Goal: Transaction & Acquisition: Book appointment/travel/reservation

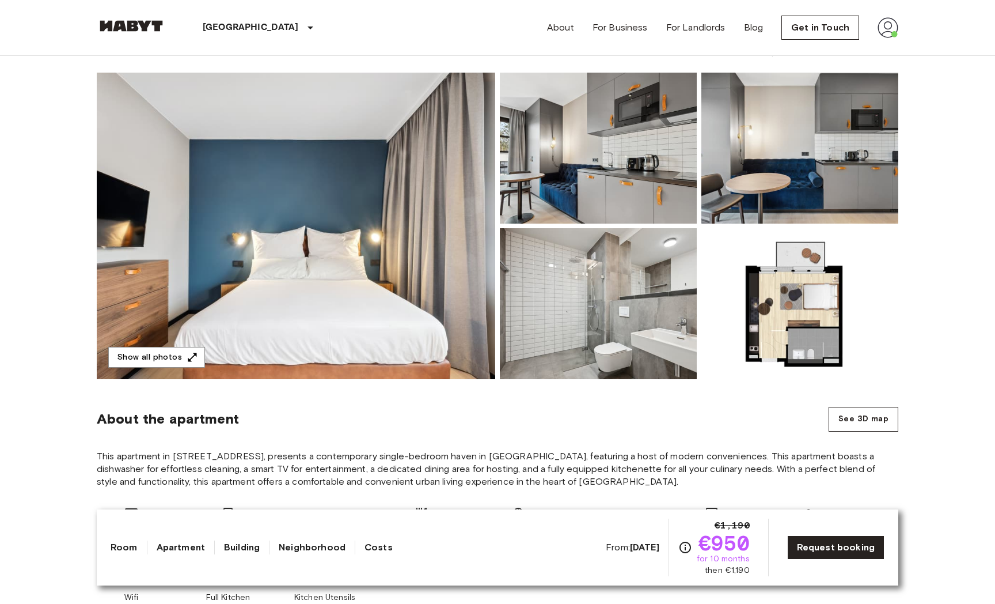
scroll to position [90, 0]
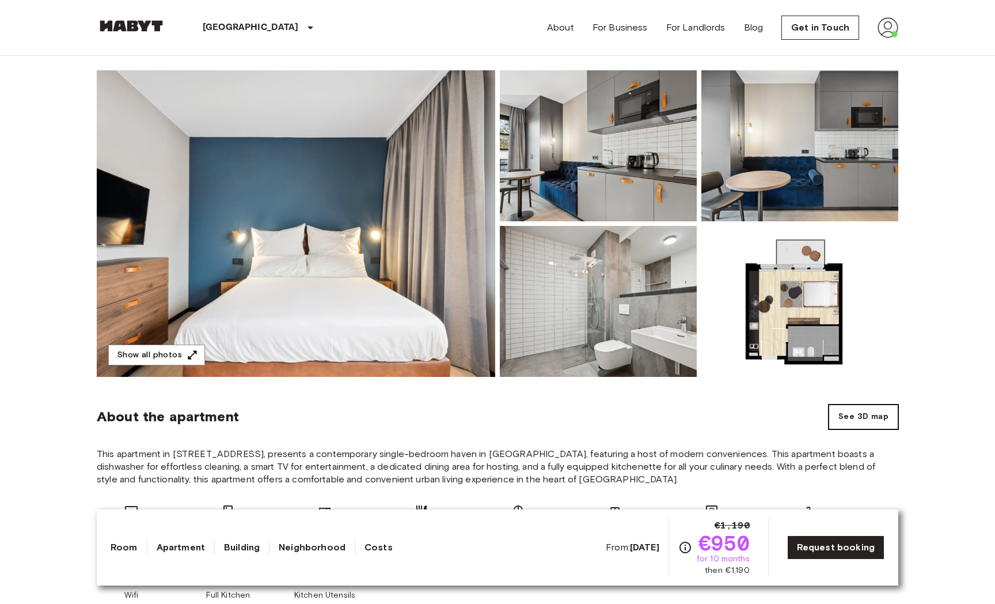
click at [858, 412] on button "See 3D map" at bounding box center [864, 416] width 70 height 25
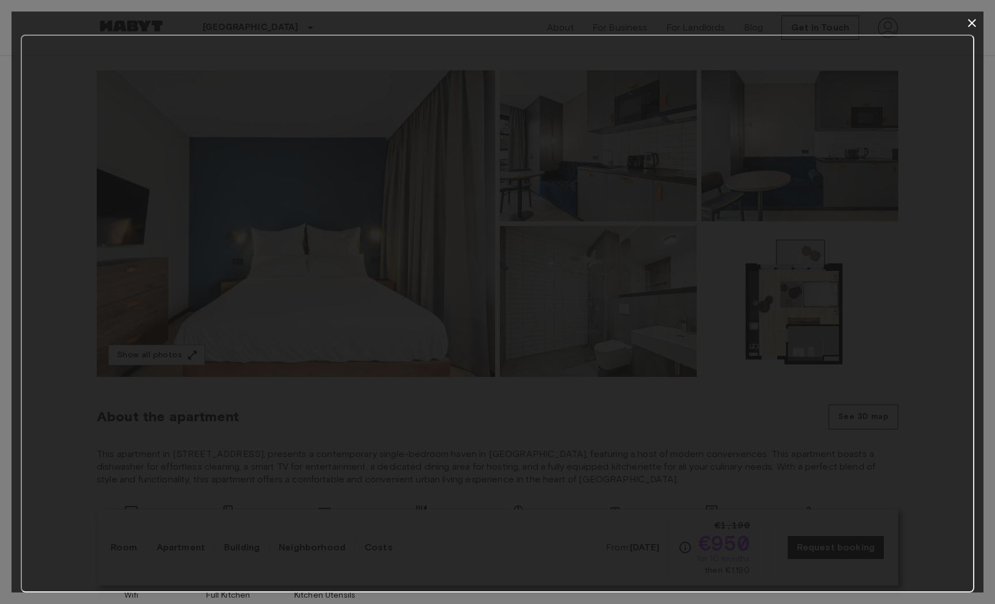
click at [971, 22] on icon "button" at bounding box center [972, 23] width 8 height 8
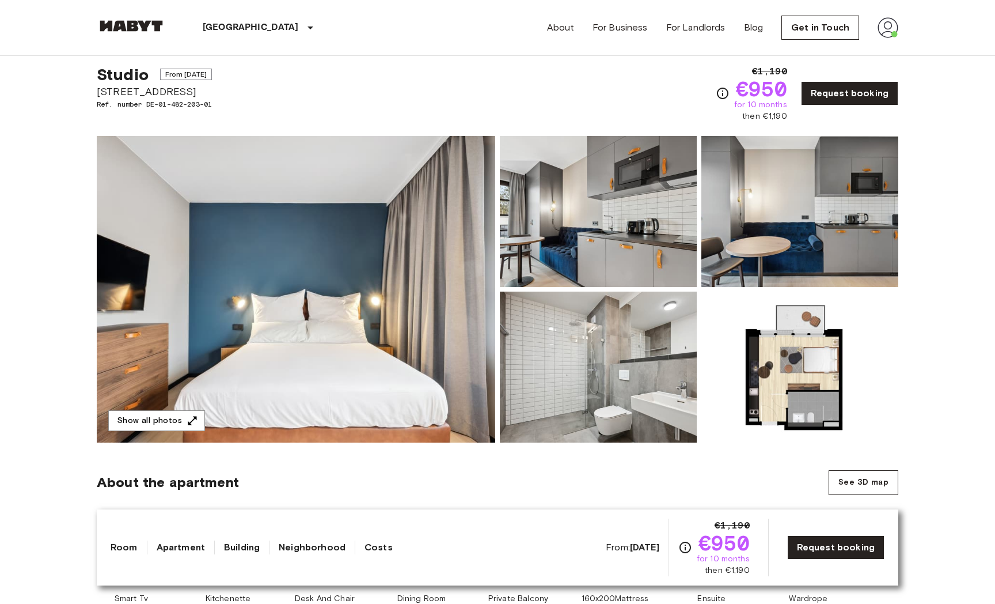
scroll to position [0, 0]
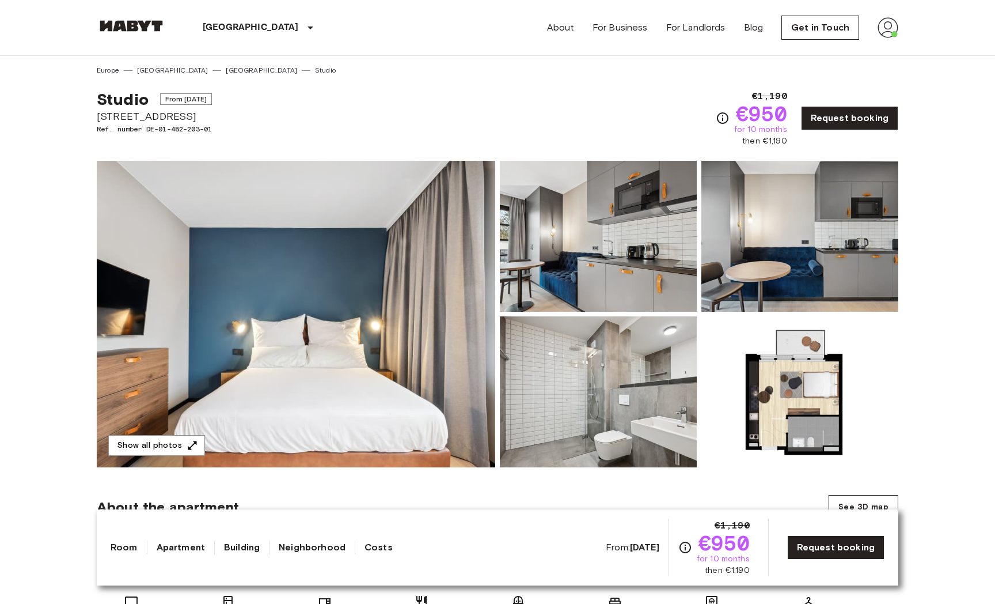
click at [226, 71] on link "[GEOGRAPHIC_DATA]" at bounding box center [261, 70] width 71 height 10
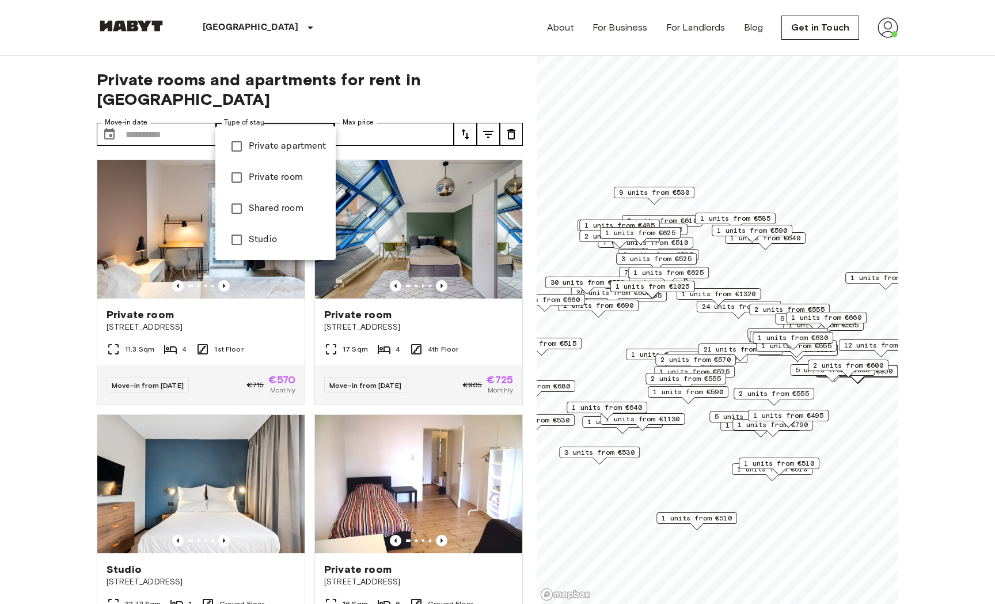
click at [258, 250] on li "Studio" at bounding box center [275, 239] width 120 height 31
type input "******"
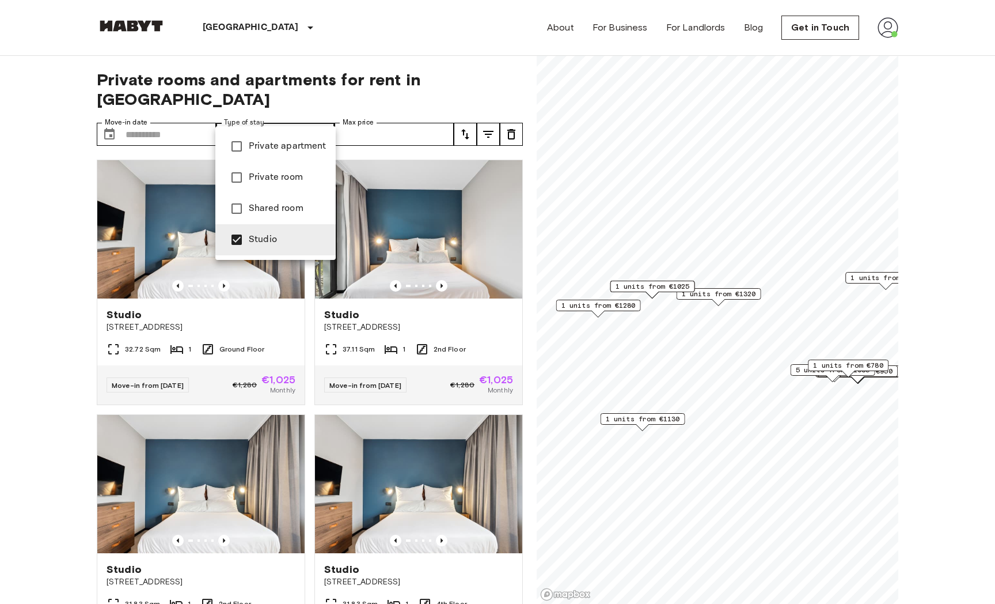
click at [64, 451] on div at bounding box center [497, 302] width 995 height 604
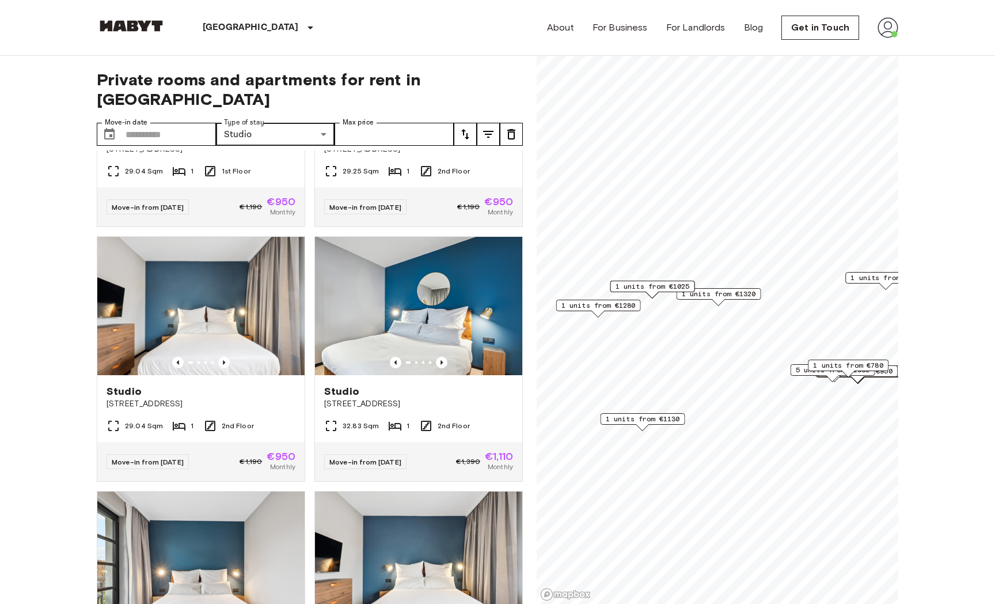
scroll to position [688, 0]
click at [430, 264] on img at bounding box center [418, 305] width 207 height 138
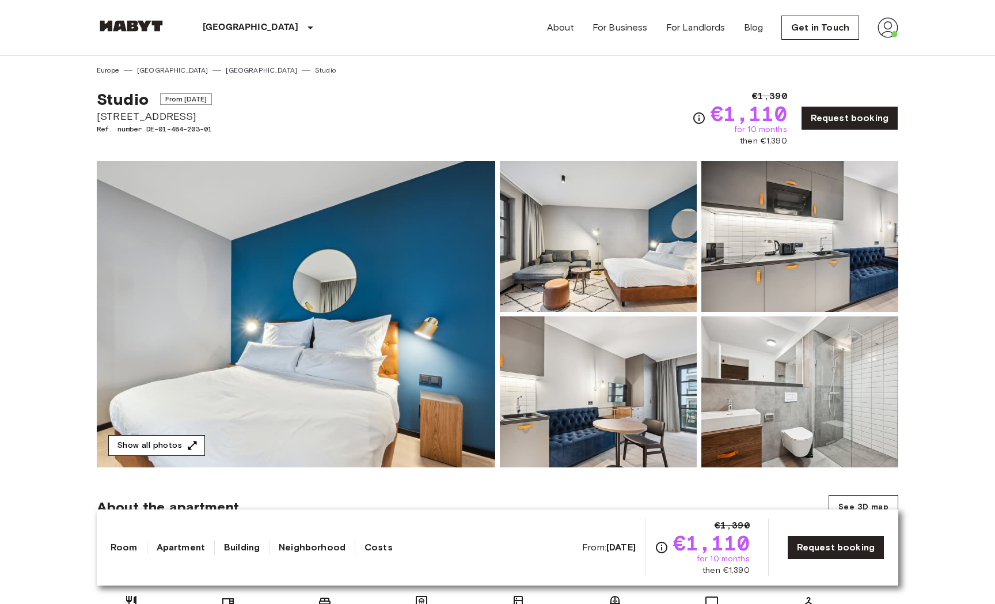
click at [193, 442] on icon "button" at bounding box center [192, 445] width 9 height 9
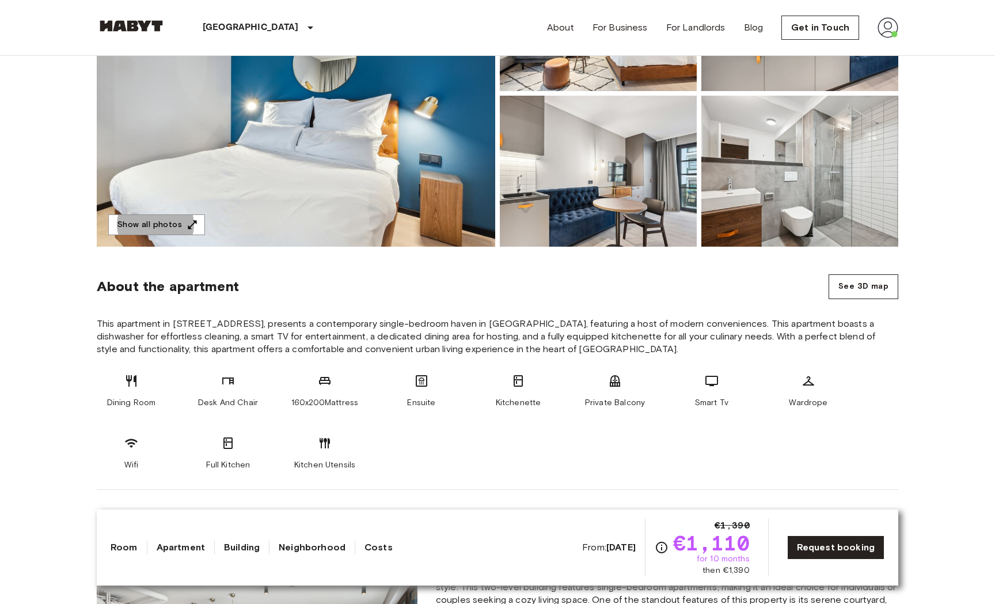
scroll to position [221, 0]
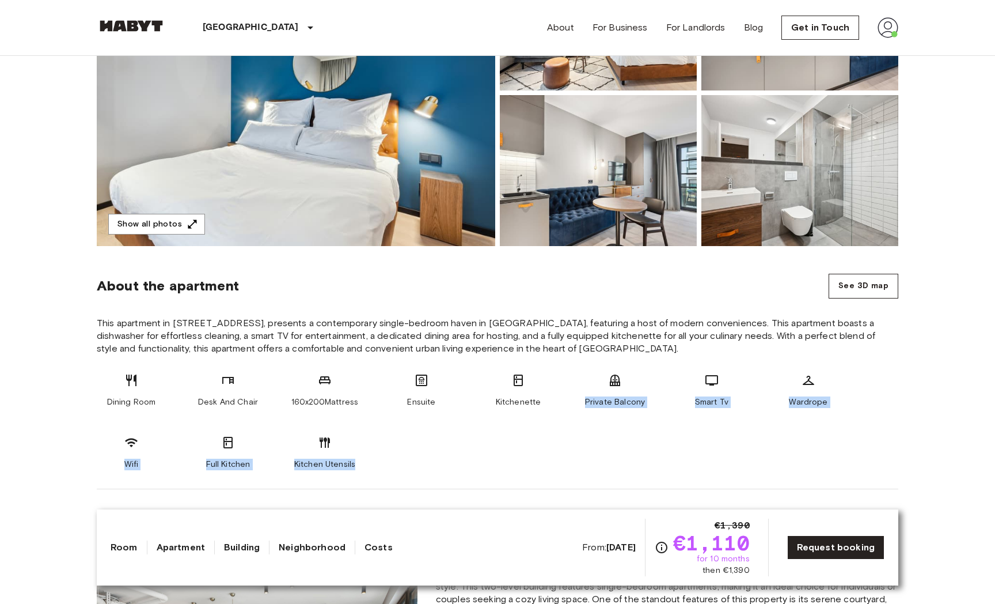
drag, startPoint x: 360, startPoint y: 459, endPoint x: 585, endPoint y: 403, distance: 232.2
click at [585, 403] on div "Dining Room Desk And Chair 160x200Mattress Ensuite Kitchenette Private Balcony …" at bounding box center [498, 421] width 802 height 97
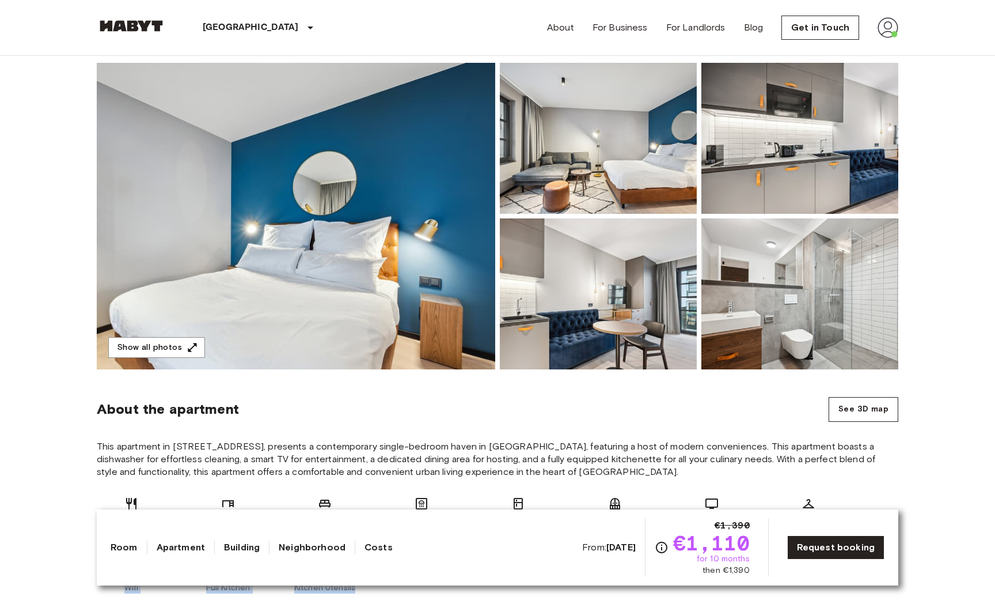
scroll to position [88, 0]
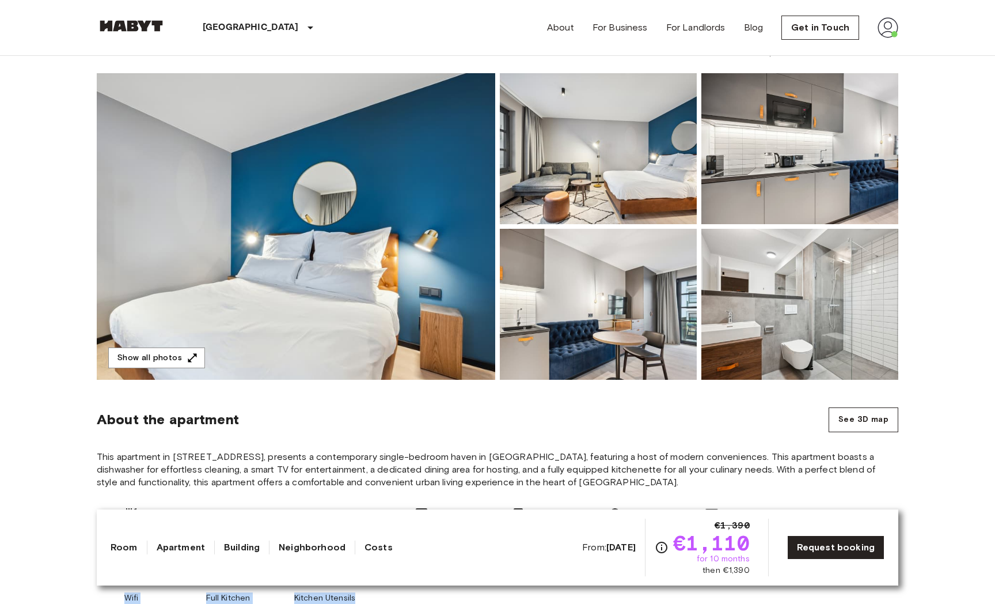
click at [422, 252] on img at bounding box center [296, 226] width 399 height 306
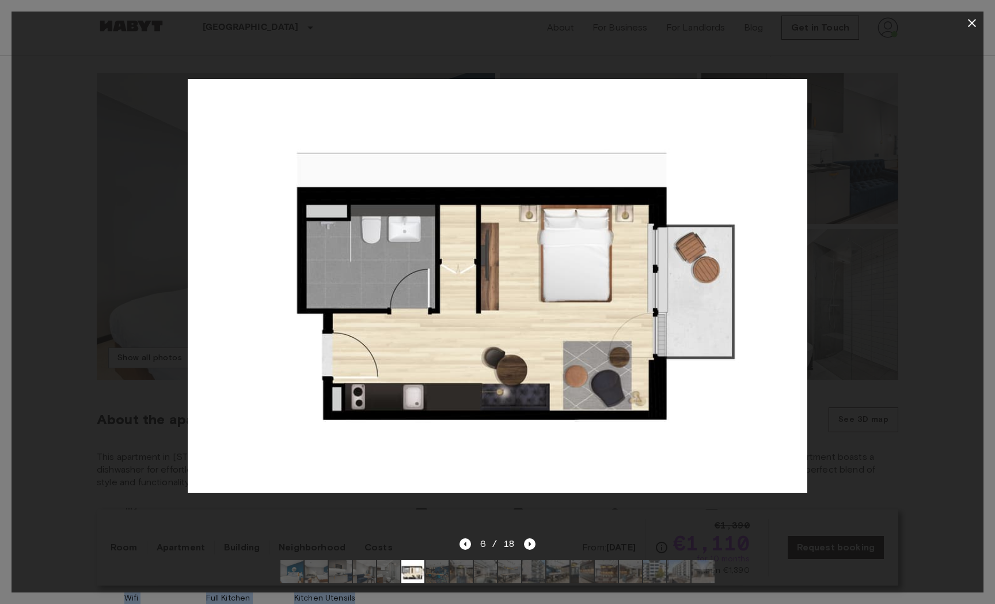
click at [971, 26] on icon "button" at bounding box center [972, 23] width 14 height 14
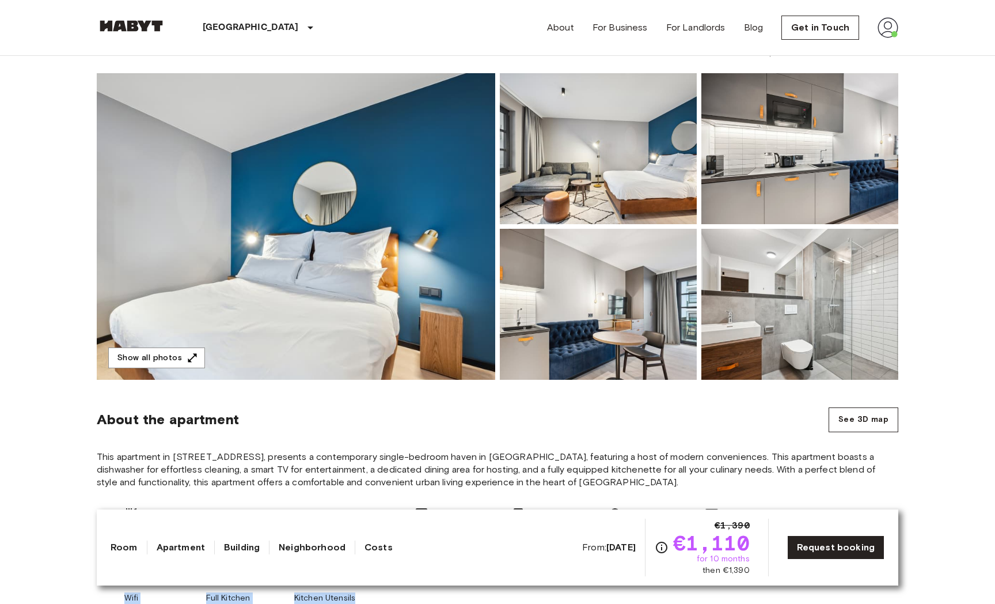
scroll to position [77, 0]
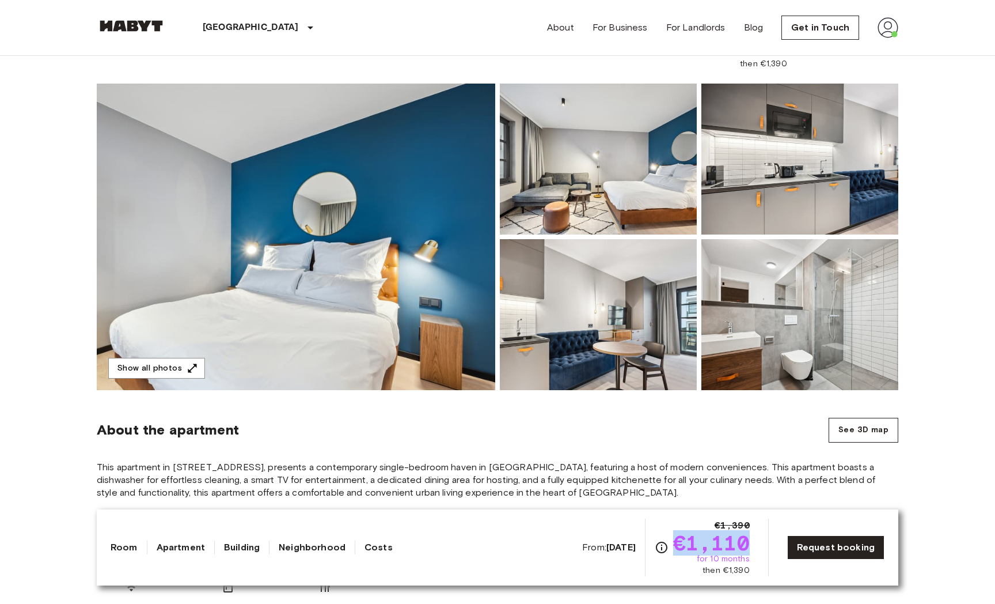
drag, startPoint x: 757, startPoint y: 545, endPoint x: 678, endPoint y: 546, distance: 78.9
click at [678, 546] on div "From: [DATE] €1,390 €1,110 for 10 months then €1,390 Request booking" at bounding box center [733, 547] width 302 height 58
click at [665, 548] on icon "Check cost overview for full price breakdown. Please note that discounts apply …" at bounding box center [662, 547] width 14 height 14
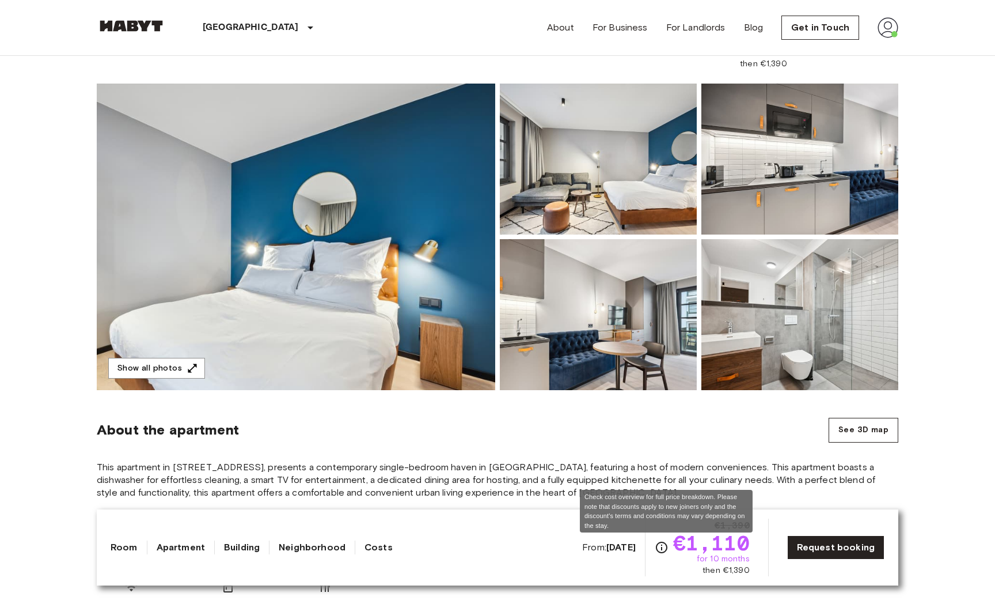
click at [669, 511] on div "Check cost overview for full price breakdown. Please note that discounts apply …" at bounding box center [666, 511] width 173 height 43
click at [649, 525] on div "Check cost overview for full price breakdown. Please note that discounts apply …" at bounding box center [666, 511] width 173 height 43
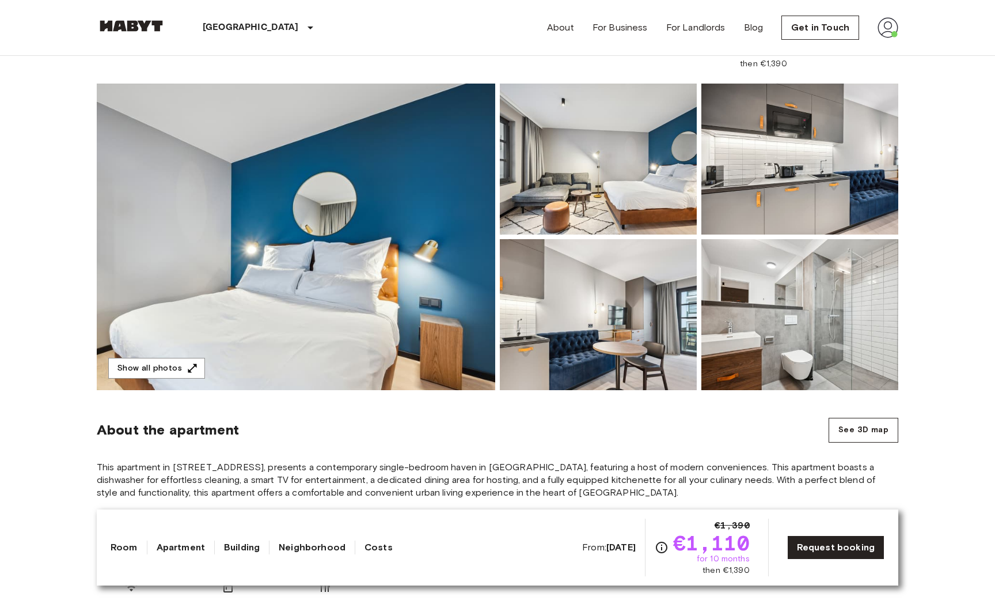
drag, startPoint x: 649, startPoint y: 525, endPoint x: 725, endPoint y: 522, distance: 75.5
click at [707, 525] on div "€1,390 €1,110 for 10 months then €1,390" at bounding box center [711, 547] width 77 height 58
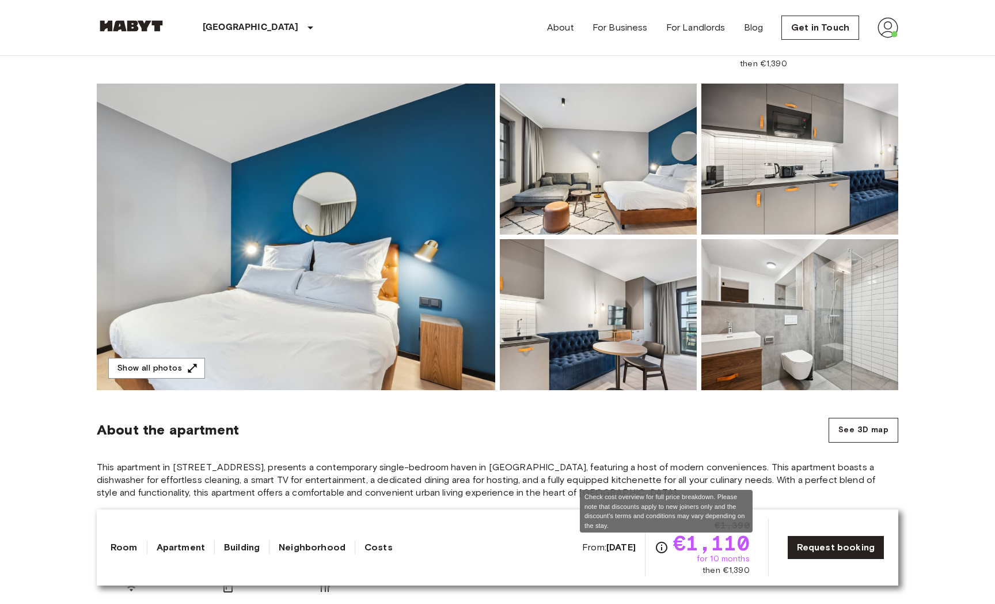
click at [668, 547] on icon "Check cost overview for full price breakdown. Please note that discounts apply …" at bounding box center [662, 547] width 14 height 14
drag, startPoint x: 681, startPoint y: 526, endPoint x: 683, endPoint y: 520, distance: 6.6
click at [683, 520] on div "Check cost overview for full price breakdown. Please note that discounts apply …" at bounding box center [666, 511] width 173 height 43
click at [682, 522] on div "Check cost overview for full price breakdown. Please note that discounts apply …" at bounding box center [666, 511] width 173 height 43
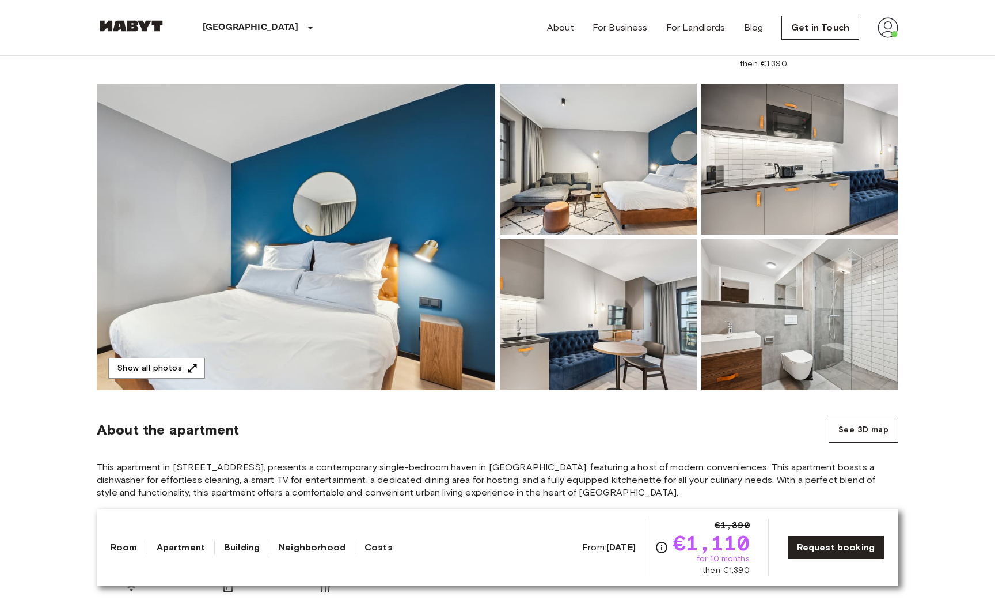
drag, startPoint x: 682, startPoint y: 522, endPoint x: 748, endPoint y: 520, distance: 66.3
click at [669, 548] on icon "Check cost overview for full price breakdown. Please note that discounts apply …" at bounding box center [662, 547] width 14 height 14
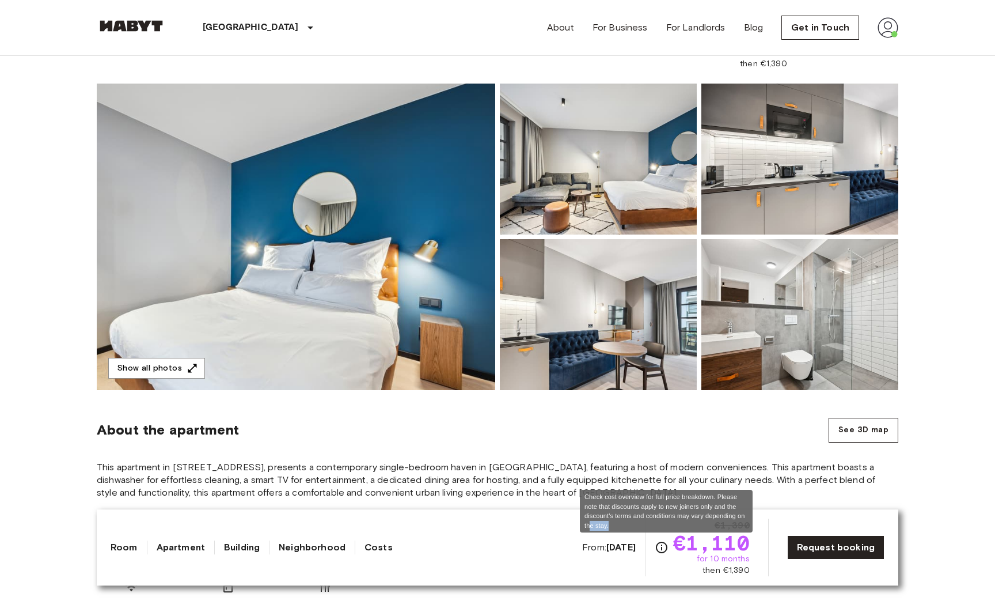
drag, startPoint x: 668, startPoint y: 531, endPoint x: 590, endPoint y: 528, distance: 77.8
click at [590, 528] on div "Check cost overview for full price breakdown. Please note that discounts apply …" at bounding box center [666, 511] width 173 height 43
click at [613, 528] on div "Check cost overview for full price breakdown. Please note that discounts apply …" at bounding box center [666, 511] width 173 height 43
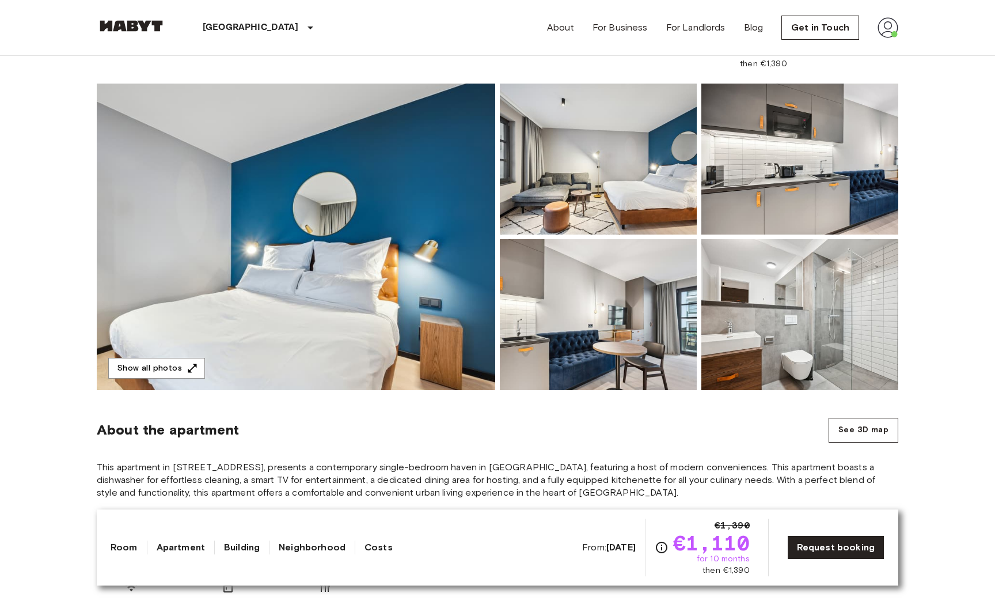
drag, startPoint x: 613, startPoint y: 528, endPoint x: 732, endPoint y: 520, distance: 118.9
click at [451, 244] on img at bounding box center [296, 237] width 399 height 306
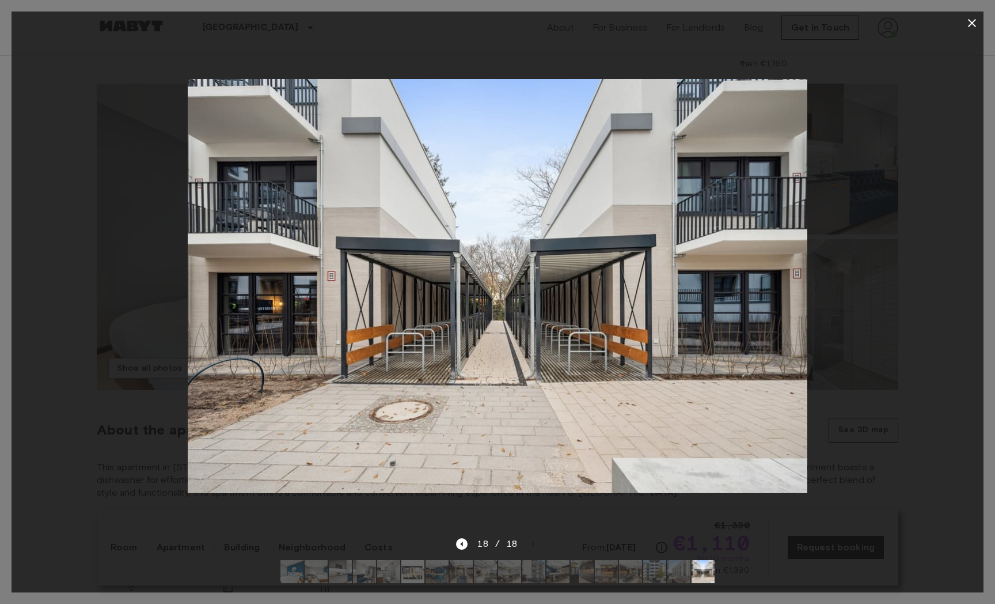
click at [972, 26] on icon "button" at bounding box center [972, 23] width 14 height 14
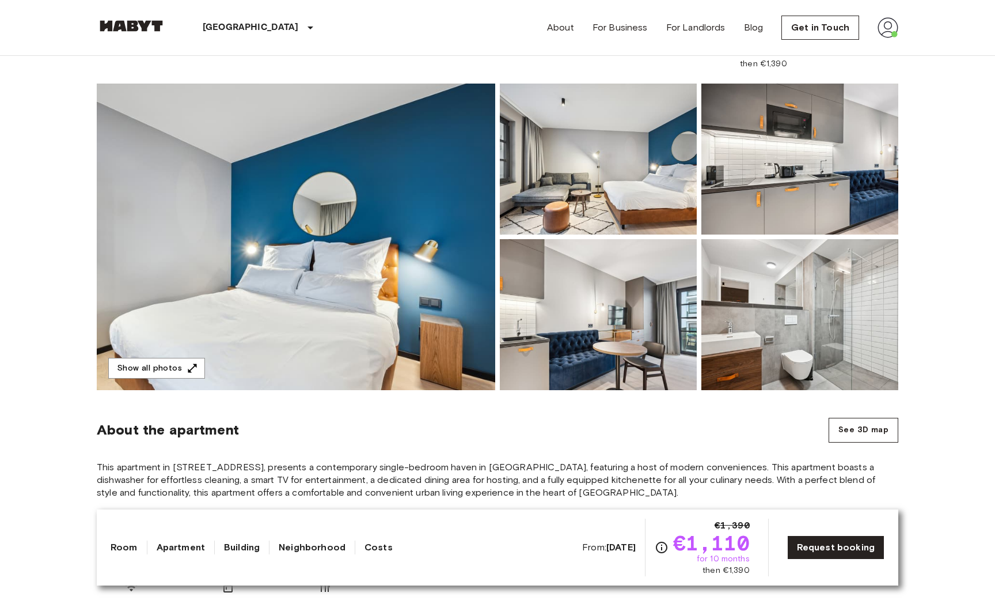
click at [772, 66] on span "then €1,390" at bounding box center [763, 64] width 47 height 12
click at [785, 67] on span "then €1,390" at bounding box center [763, 64] width 47 height 12
drag, startPoint x: 793, startPoint y: 65, endPoint x: 769, endPoint y: 65, distance: 24.2
click at [769, 65] on div "€1,390 €1,110 for 10 months then €1,390 Request booking" at bounding box center [795, 41] width 206 height 58
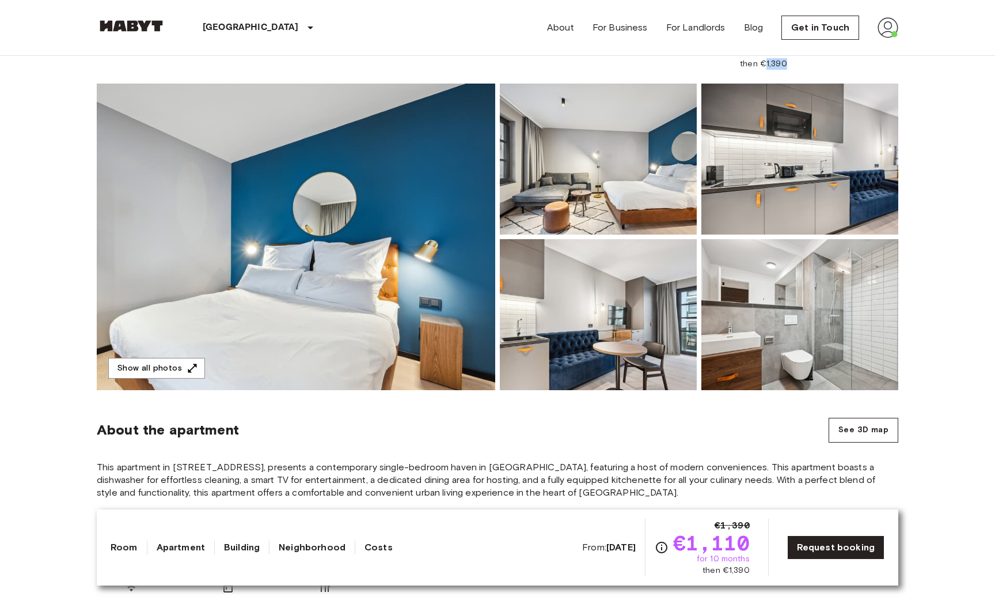
click at [326, 281] on img at bounding box center [296, 237] width 399 height 306
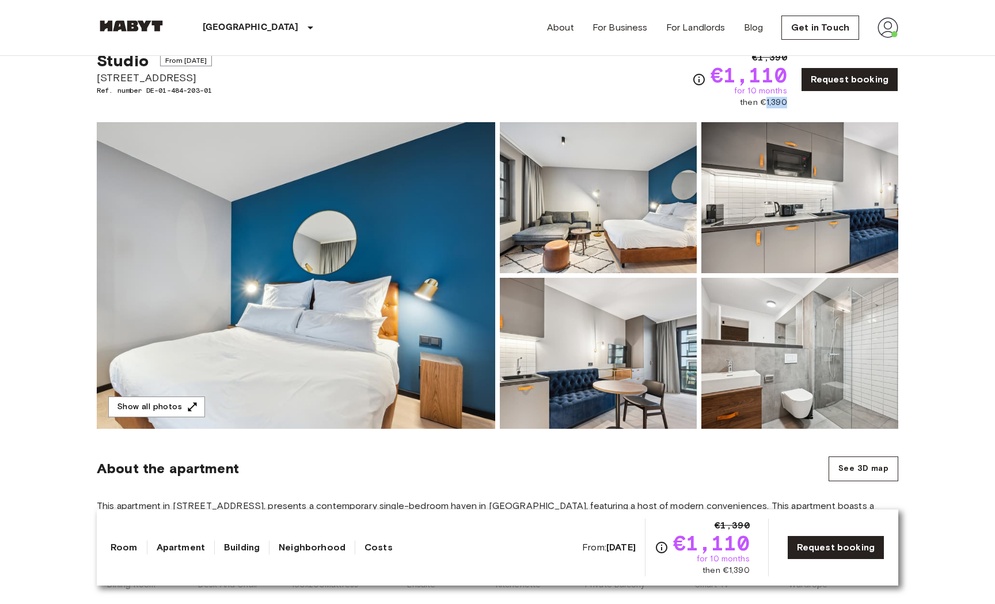
scroll to position [0, 0]
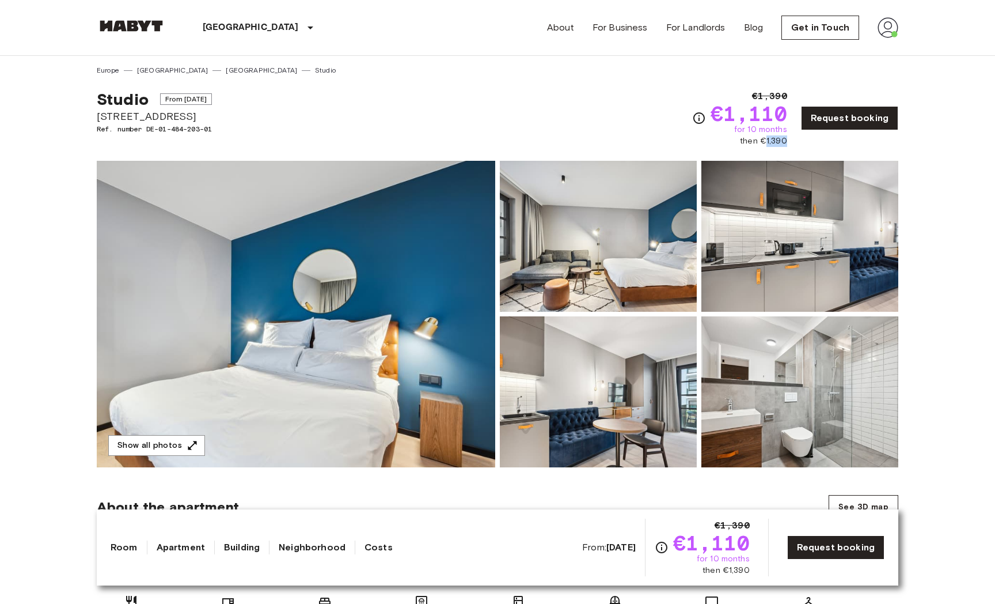
click at [226, 72] on link "[GEOGRAPHIC_DATA]" at bounding box center [261, 70] width 71 height 10
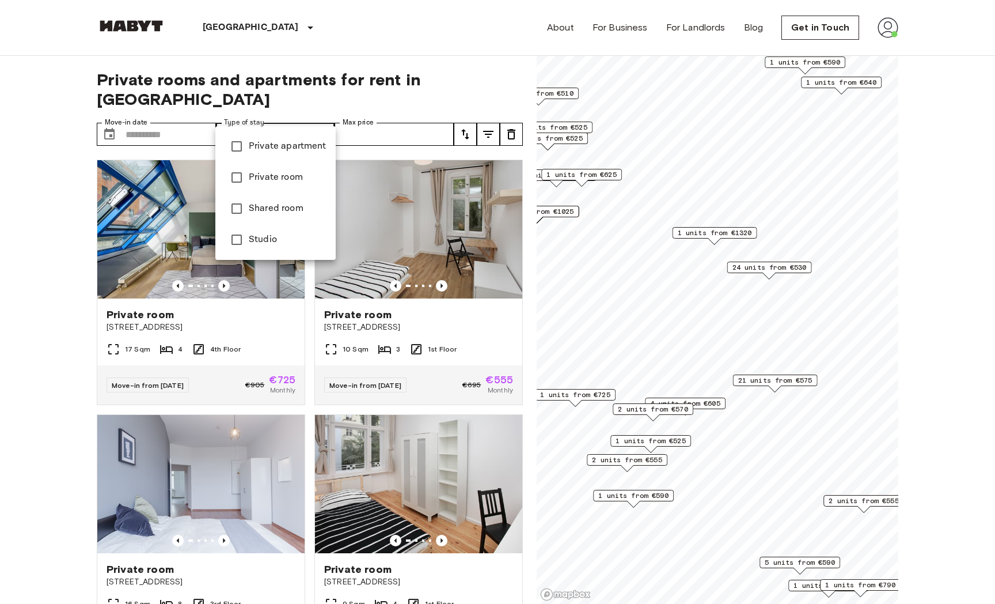
click at [260, 238] on span "Studio" at bounding box center [288, 240] width 78 height 14
type input "******"
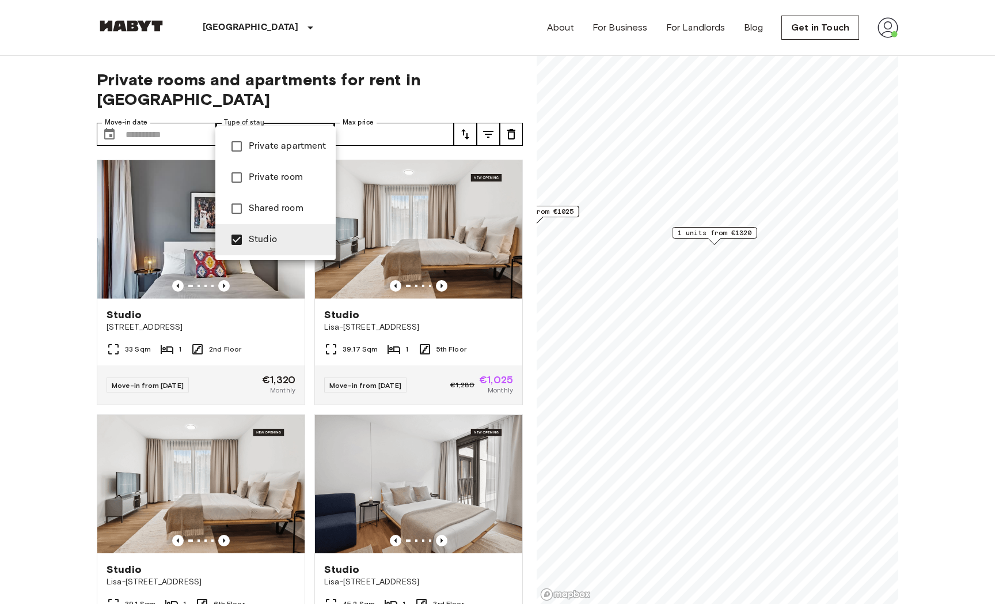
click at [63, 239] on div at bounding box center [497, 302] width 995 height 604
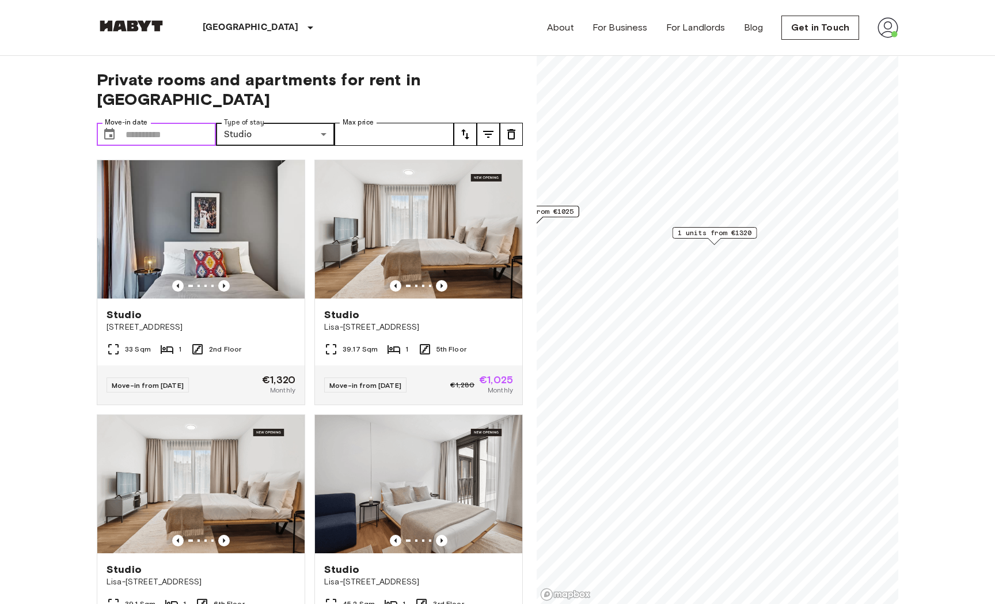
click at [183, 123] on input "Move-in date" at bounding box center [171, 134] width 90 height 23
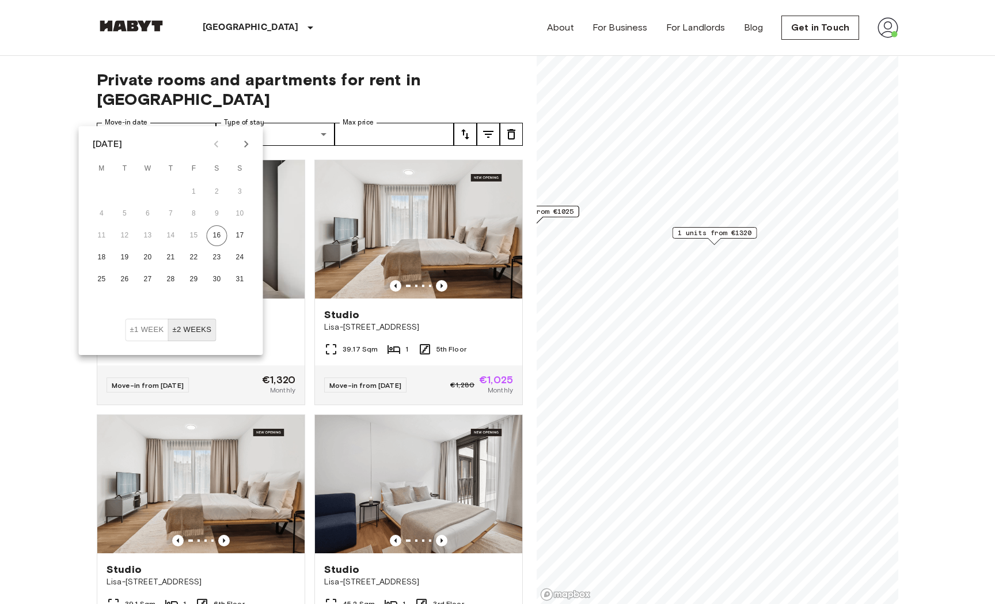
click at [249, 150] on icon "Next month" at bounding box center [247, 144] width 14 height 14
click at [108, 233] on button "15" at bounding box center [102, 235] width 21 height 21
type input "**********"
